Goal: Task Accomplishment & Management: Manage account settings

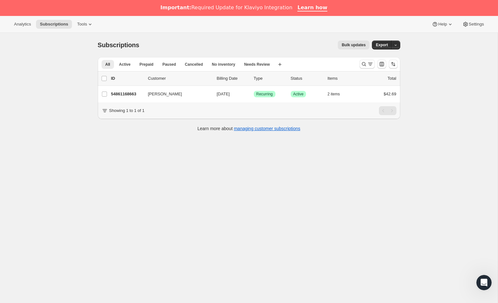
drag, startPoint x: 364, startPoint y: 64, endPoint x: 252, endPoint y: 87, distance: 114.5
click at [364, 65] on icon "Search and filter results" at bounding box center [364, 64] width 6 height 6
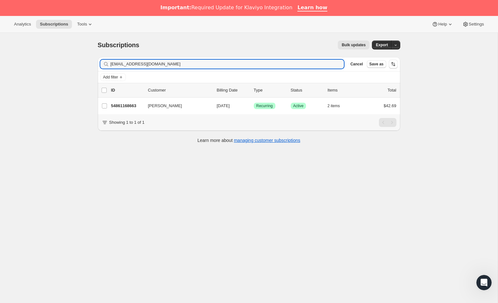
drag, startPoint x: 194, startPoint y: 63, endPoint x: 69, endPoint y: 64, distance: 125.5
click at [69, 64] on div "Subscriptions. This page is ready Subscriptions Bulk updates More actions Bulk …" at bounding box center [249, 184] width 498 height 303
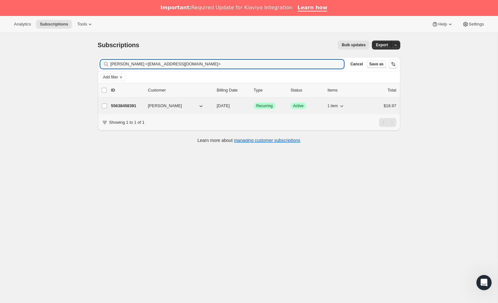
type input "Jill Hansen <jillahansen@yahoo.com>"
click at [132, 105] on p "55638458391" at bounding box center [127, 106] width 32 height 6
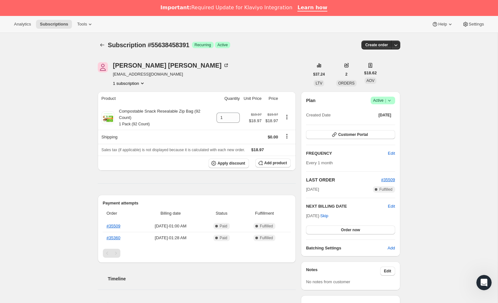
click at [391, 100] on icon at bounding box center [390, 100] width 6 height 6
click at [374, 122] on span "Cancel subscription" at bounding box center [381, 123] width 36 height 5
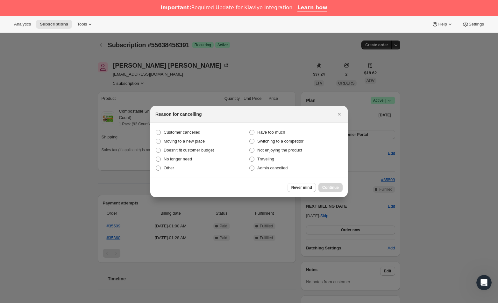
drag, startPoint x: 190, startPoint y: 131, endPoint x: 271, endPoint y: 177, distance: 92.7
click at [190, 131] on span "Customer cancelled" at bounding box center [182, 132] width 37 height 5
click at [156, 130] on input "Customer cancelled" at bounding box center [156, 130] width 0 height 0
radio input "true"
click at [331, 187] on span "Continue" at bounding box center [330, 187] width 17 height 5
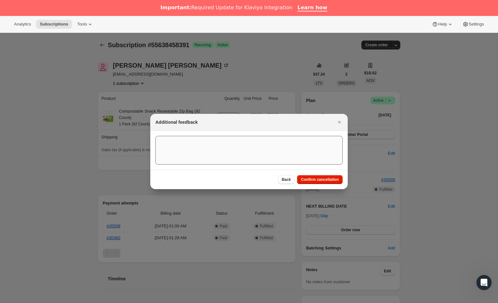
drag, startPoint x: 329, startPoint y: 181, endPoint x: 318, endPoint y: 182, distance: 11.5
click at [329, 181] on span "Confirm cancellation" at bounding box center [320, 179] width 38 height 5
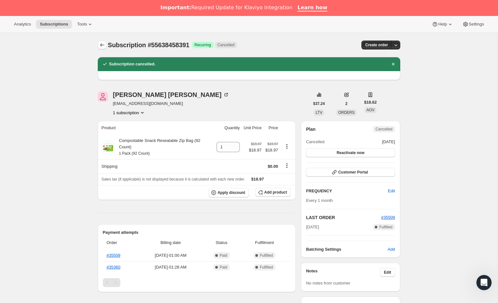
click at [103, 45] on icon "Subscriptions" at bounding box center [102, 45] width 6 height 6
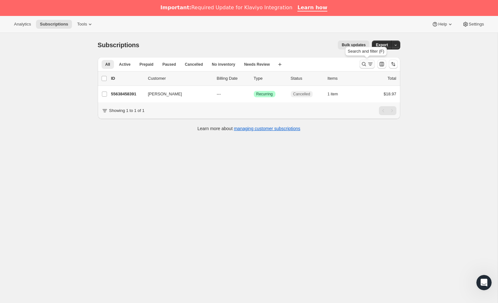
click at [365, 64] on icon "Search and filter results" at bounding box center [364, 64] width 6 height 6
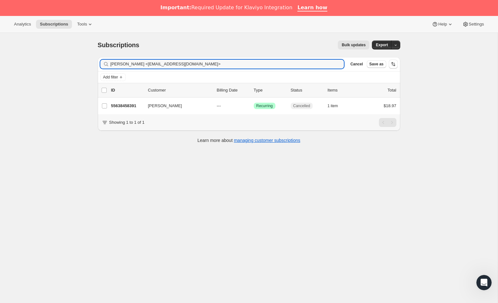
drag, startPoint x: 195, startPoint y: 65, endPoint x: 48, endPoint y: 62, distance: 146.9
click at [47, 60] on div "Subscriptions. This page is ready Subscriptions Bulk updates More actions Bulk …" at bounding box center [249, 184] width 498 height 303
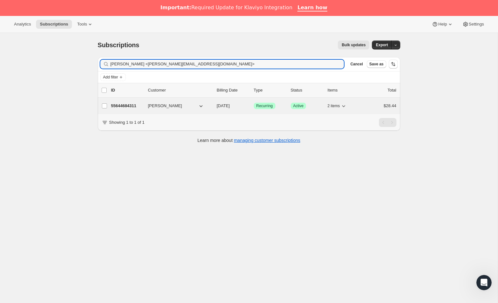
type input "Cindy Reardon <cindy.reardon6@gmail.com>"
click at [125, 105] on p "55644684311" at bounding box center [127, 106] width 32 height 6
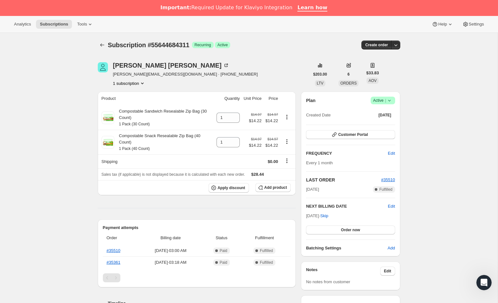
click at [388, 102] on icon at bounding box center [390, 100] width 6 height 6
click at [369, 124] on span "Cancel subscription" at bounding box center [381, 123] width 36 height 5
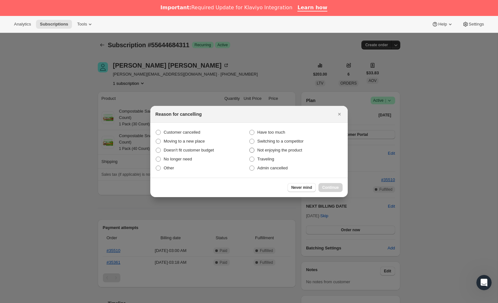
drag, startPoint x: 185, startPoint y: 133, endPoint x: 249, endPoint y: 154, distance: 67.4
click at [185, 133] on span "Customer cancelled" at bounding box center [182, 132] width 37 height 5
click at [156, 130] on input "Customer cancelled" at bounding box center [156, 130] width 0 height 0
radio input "true"
drag, startPoint x: 328, startPoint y: 186, endPoint x: 322, endPoint y: 186, distance: 5.4
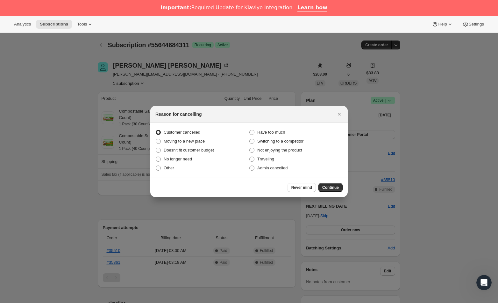
click at [328, 186] on span "Continue" at bounding box center [330, 187] width 17 height 5
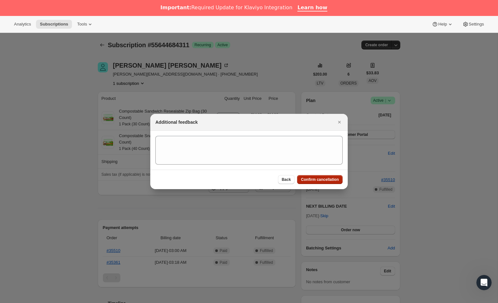
click at [333, 179] on span "Confirm cancellation" at bounding box center [320, 179] width 38 height 5
